Goal: Transaction & Acquisition: Book appointment/travel/reservation

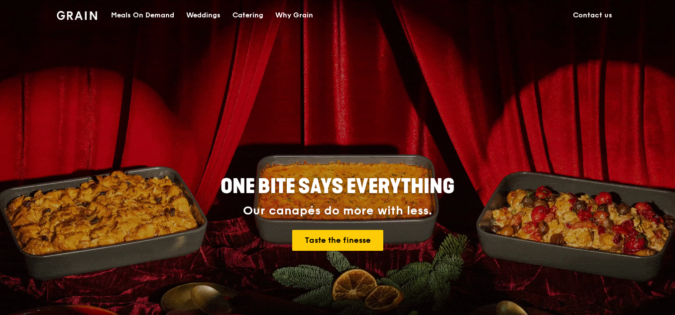
click at [165, 14] on div "Meals On Demand" at bounding box center [142, 15] width 63 height 30
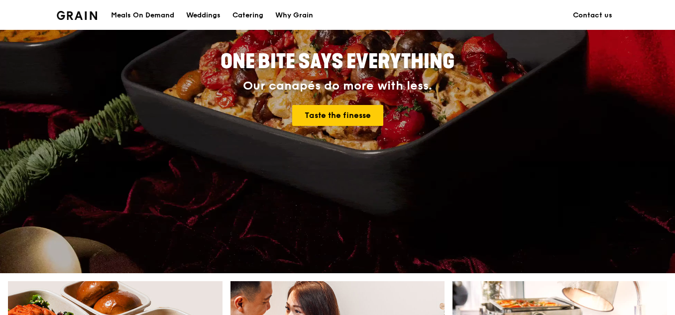
scroll to position [50, 0]
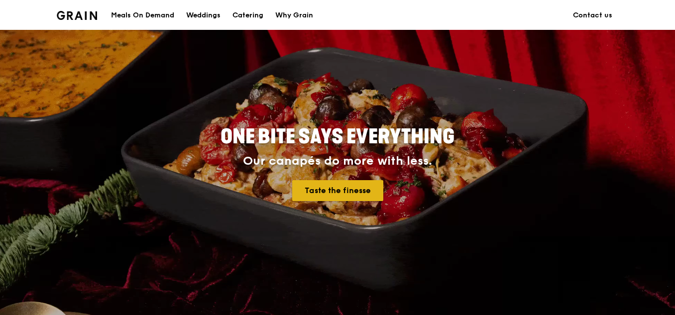
click at [308, 194] on link "Taste the finesse" at bounding box center [337, 190] width 91 height 21
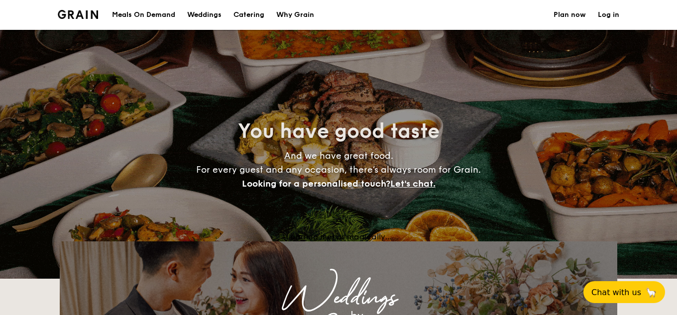
select select
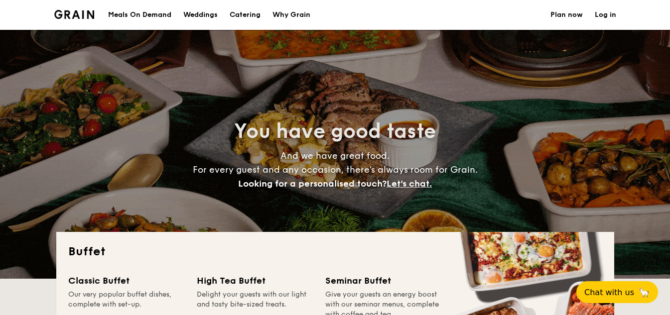
click at [253, 17] on h1 "Catering" at bounding box center [245, 15] width 31 height 30
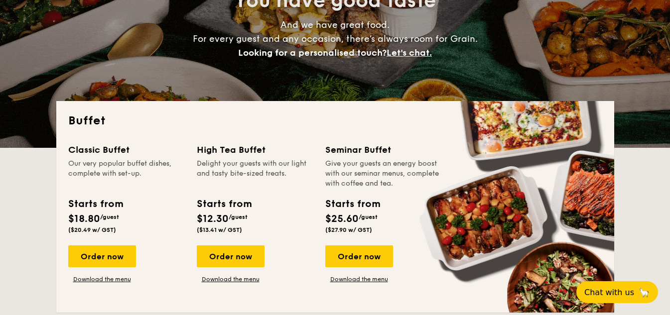
scroll to position [249, 0]
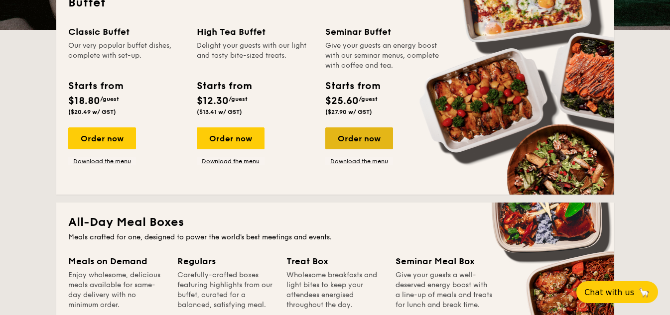
click at [362, 137] on div "Order now" at bounding box center [359, 138] width 68 height 22
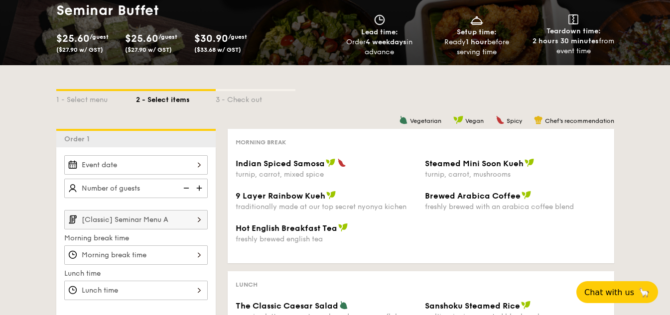
scroll to position [100, 0]
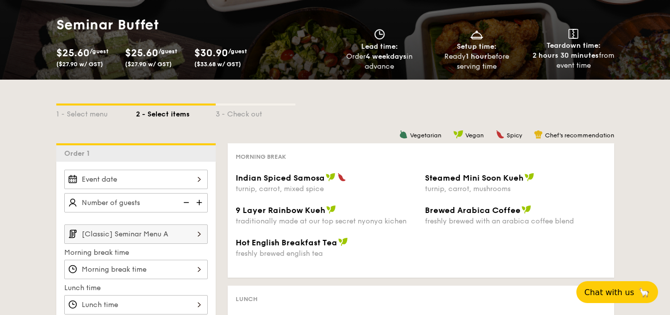
click at [201, 205] on img at bounding box center [200, 202] width 15 height 19
type input "65 guests"
click at [271, 200] on div "Indian Spiced Samosa turnip, carrot, mixed spice Steamed Mini Soon Kueh turnip,…" at bounding box center [421, 189] width 378 height 32
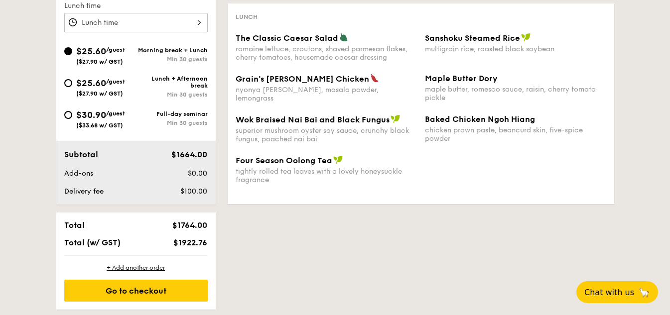
scroll to position [398, 0]
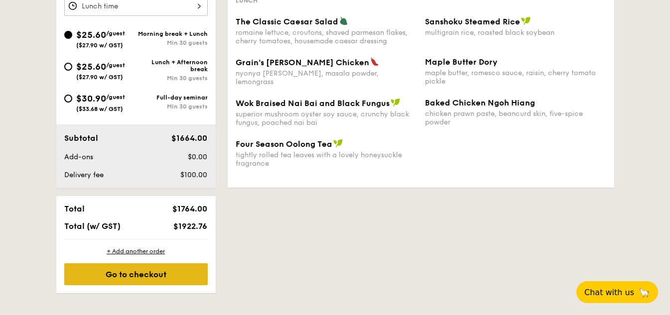
click at [191, 269] on div "Go to checkout" at bounding box center [135, 274] width 143 height 22
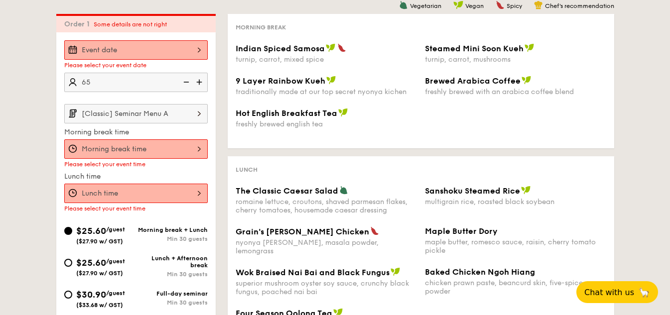
scroll to position [228, 0]
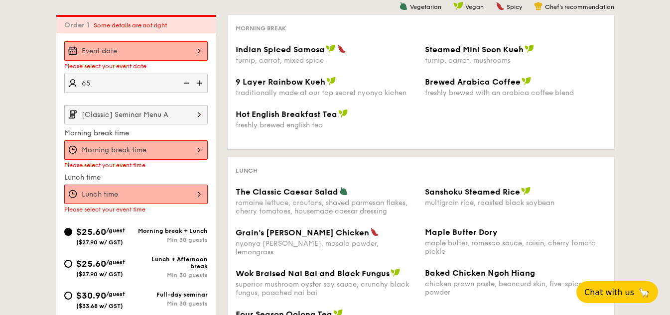
click at [187, 148] on div at bounding box center [135, 149] width 143 height 19
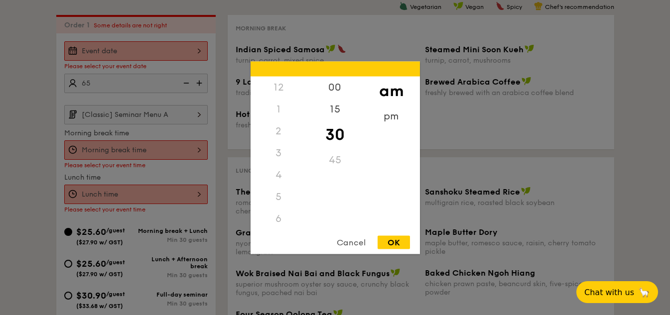
scroll to position [110, 0]
click at [393, 245] on div "OK" at bounding box center [393, 242] width 32 height 13
type input "10:30AM"
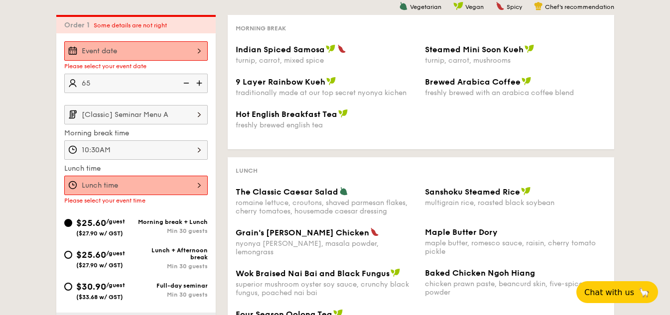
click at [128, 179] on div at bounding box center [335, 157] width 670 height 315
click at [127, 179] on div at bounding box center [135, 185] width 143 height 19
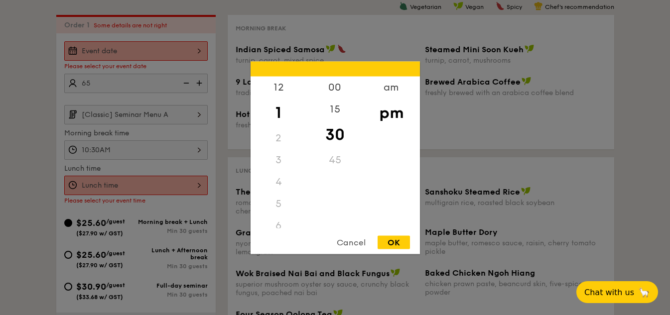
click at [387, 242] on div "OK" at bounding box center [393, 242] width 32 height 13
type input "1:30PM"
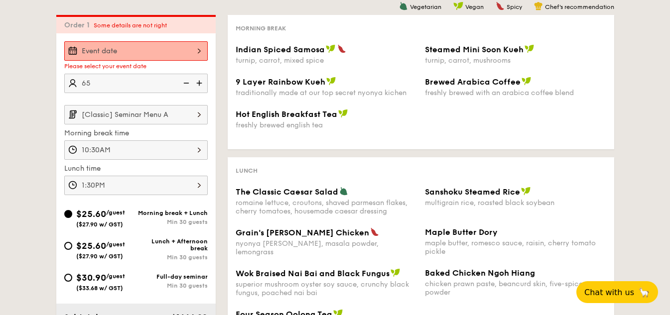
click at [171, 49] on div at bounding box center [135, 50] width 143 height 19
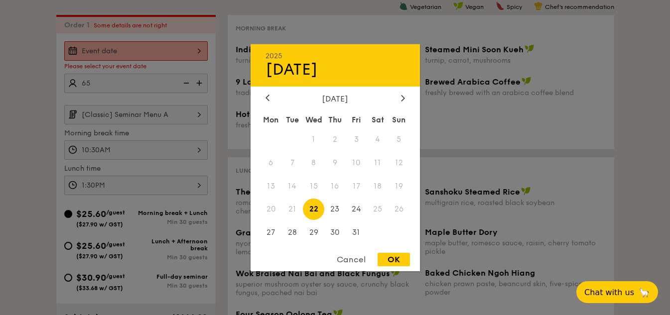
click at [397, 256] on div "OK" at bounding box center [393, 259] width 32 height 13
type input "[DATE]"
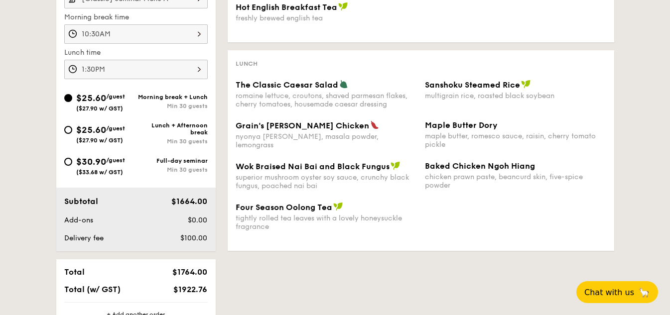
scroll to position [427, 0]
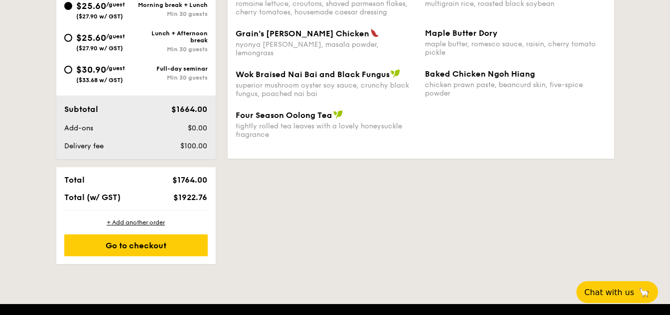
drag, startPoint x: 182, startPoint y: 200, endPoint x: 206, endPoint y: 200, distance: 23.9
click at [206, 200] on span "$1922.76" at bounding box center [190, 197] width 34 height 9
copy span "1922.76"
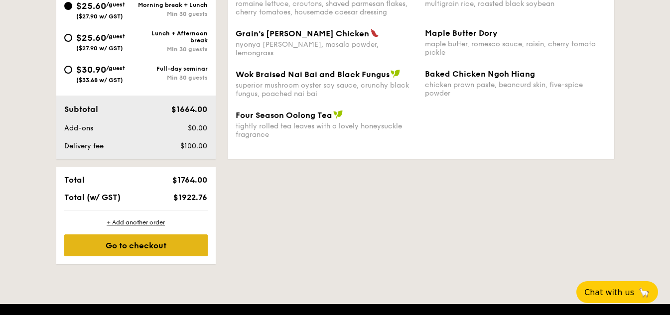
click at [190, 242] on div "Go to checkout" at bounding box center [135, 246] width 143 height 22
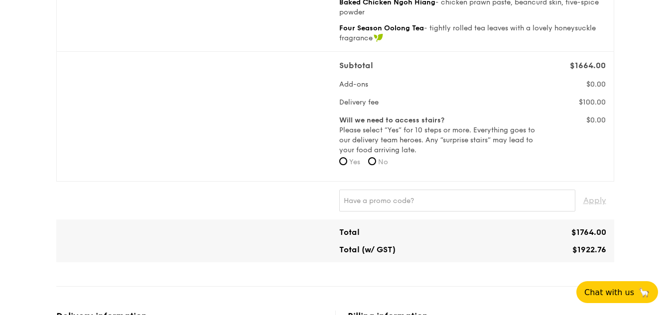
scroll to position [264, 0]
